Goal: Check status: Check status

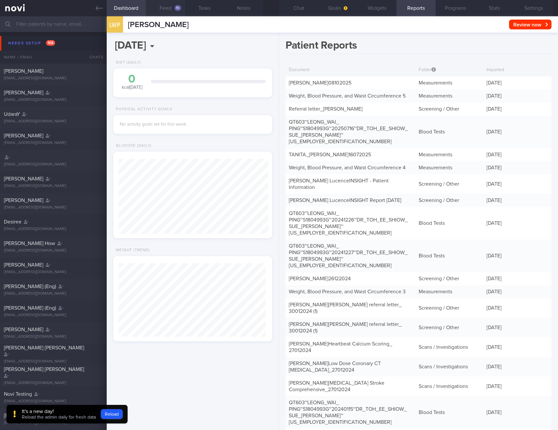
scroll to position [73, 148]
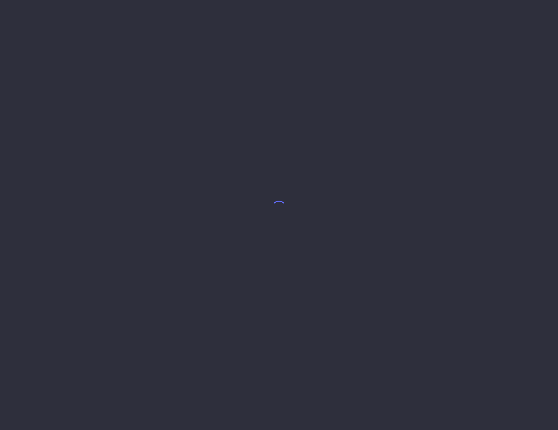
select select "9"
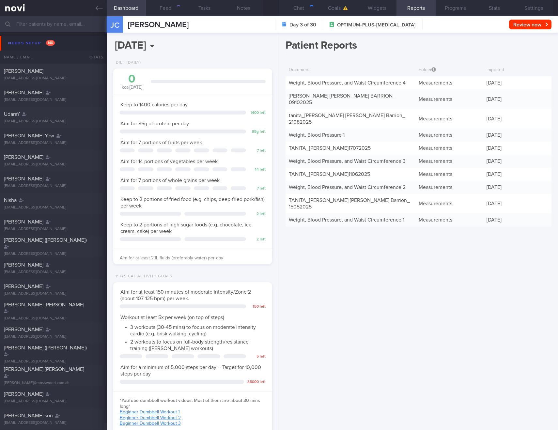
scroll to position [81, 143]
click at [324, 94] on link "TANITA -JULIE ANN-ARCELIE CHENG BARRION_ 09102025" at bounding box center [342, 99] width 107 height 12
click at [325, 83] on link "Weight, Blood Pressure, and Waist Circumference 4" at bounding box center [347, 82] width 117 height 5
click at [329, 95] on link "TANITA -JULIE ANN-ARCELIE CHENG BARRION_ 09102025" at bounding box center [342, 99] width 107 height 12
click at [350, 87] on div "Weight, Blood Pressure, and Waist Circumference 4" at bounding box center [351, 82] width 130 height 13
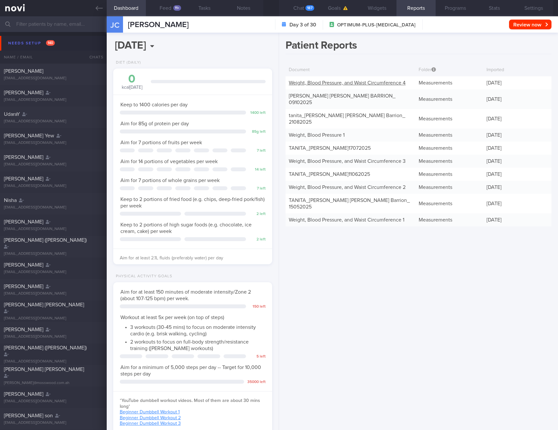
click at [351, 85] on link "Weight, Blood Pressure, and Waist Circumference 4" at bounding box center [347, 82] width 117 height 5
